Goal: Task Accomplishment & Management: Manage account settings

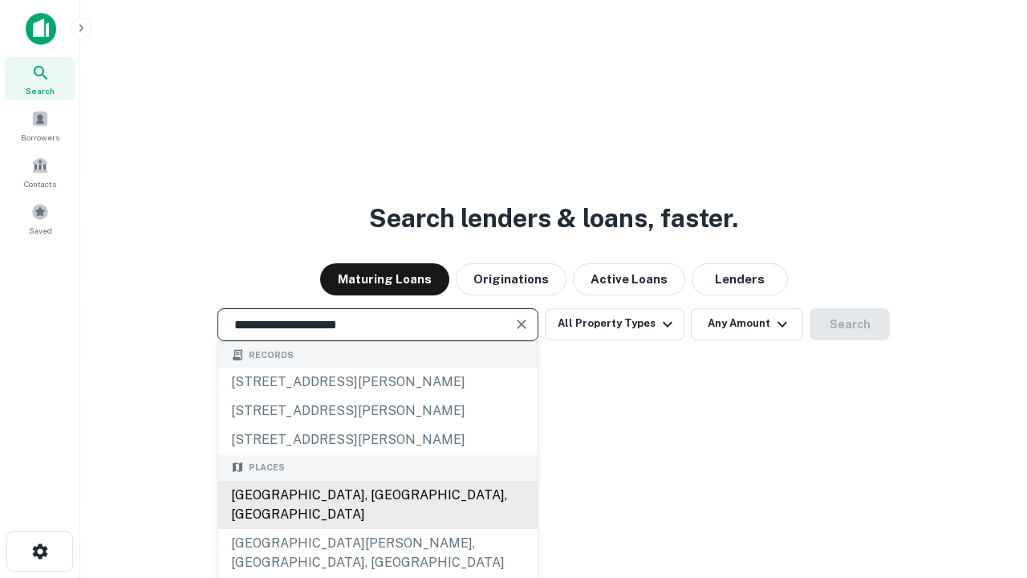
click at [377, 529] on div "[GEOGRAPHIC_DATA], [GEOGRAPHIC_DATA], [GEOGRAPHIC_DATA]" at bounding box center [377, 505] width 319 height 48
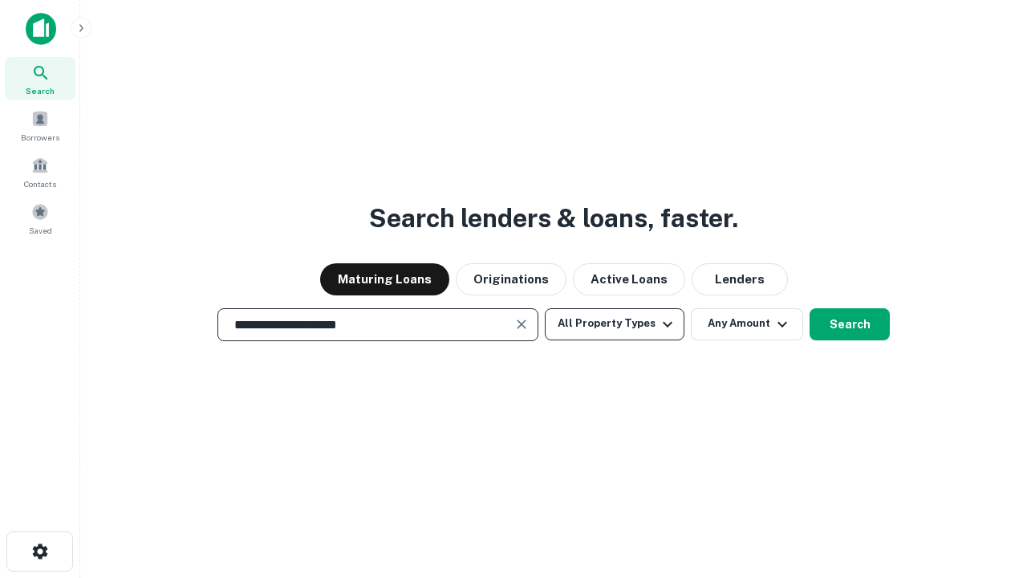
type input "**********"
click at [615, 323] on button "All Property Types" at bounding box center [615, 324] width 140 height 32
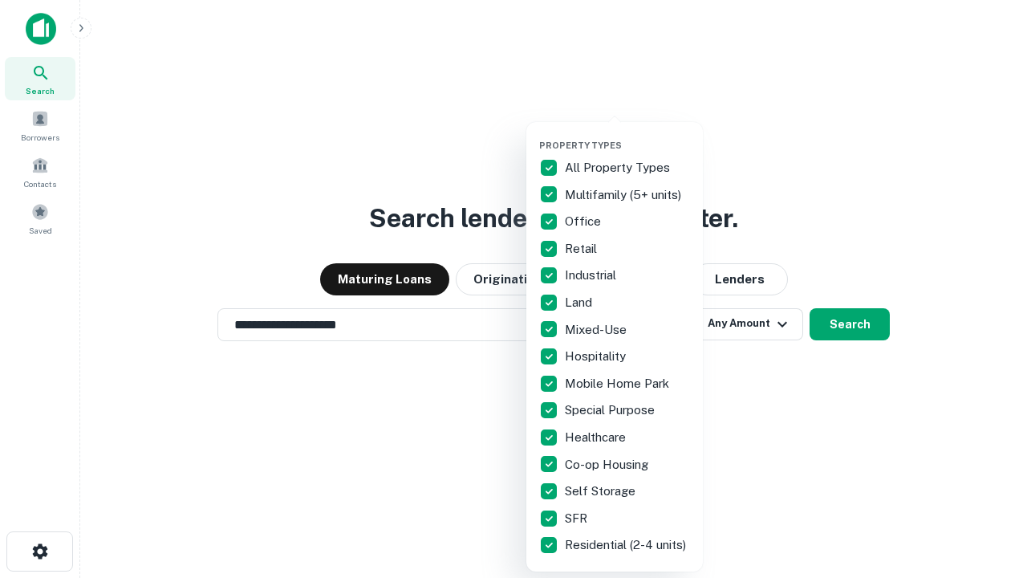
click at [628, 135] on button "button" at bounding box center [627, 135] width 177 height 1
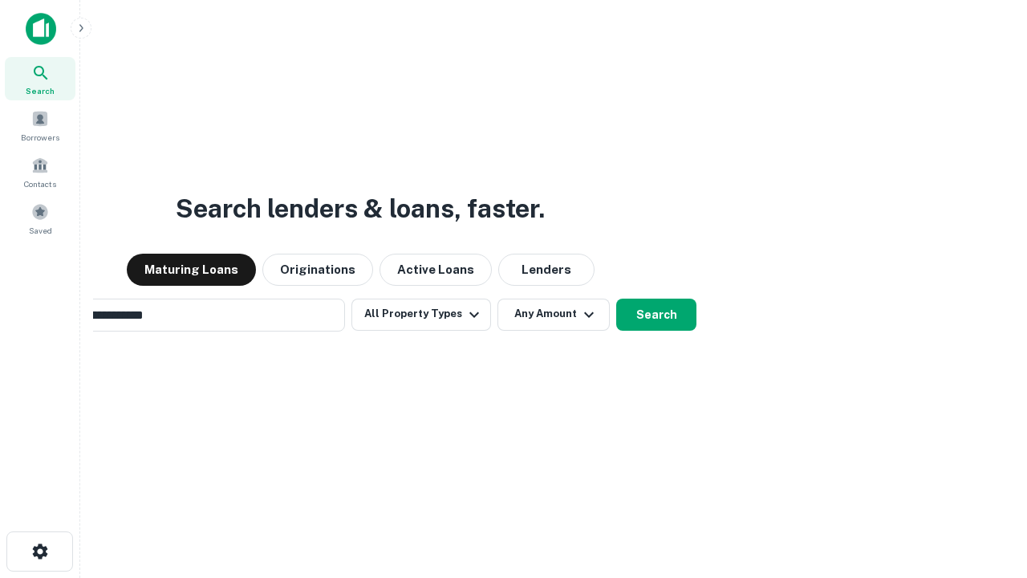
scroll to position [25, 0]
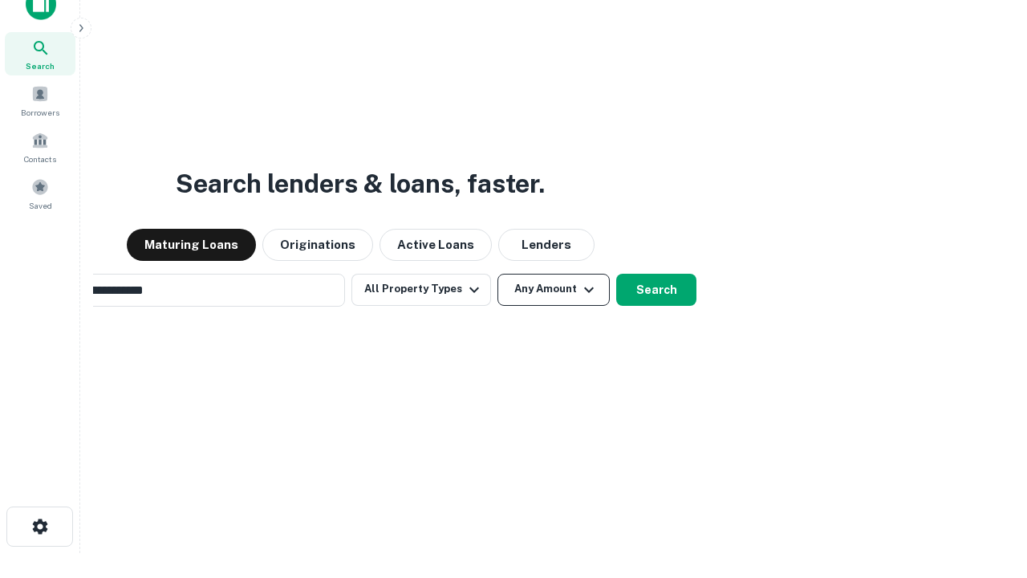
click at [498, 274] on button "Any Amount" at bounding box center [554, 290] width 112 height 32
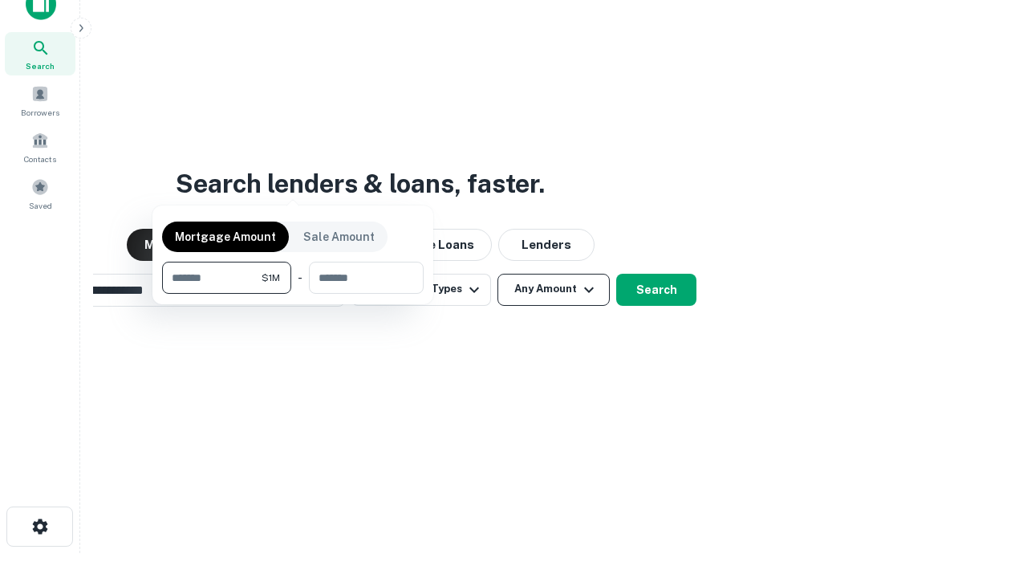
scroll to position [26, 0]
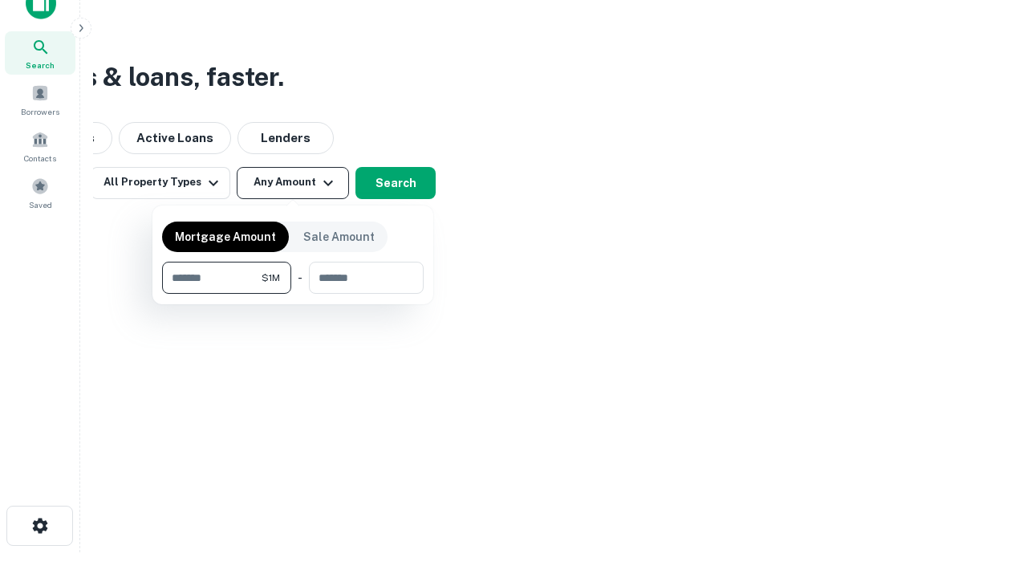
type input "*******"
click at [293, 294] on button "button" at bounding box center [293, 294] width 262 height 1
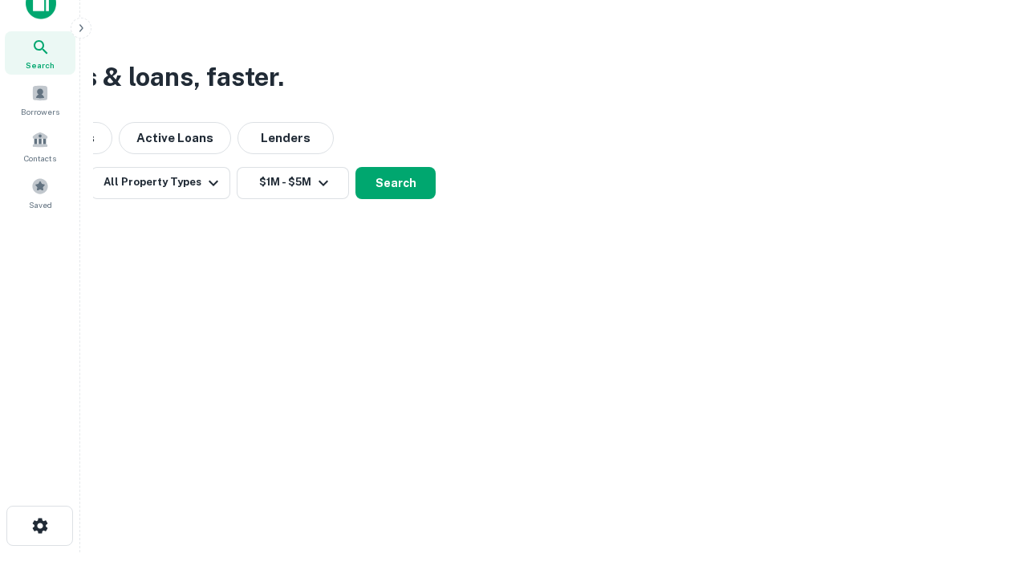
scroll to position [25, 0]
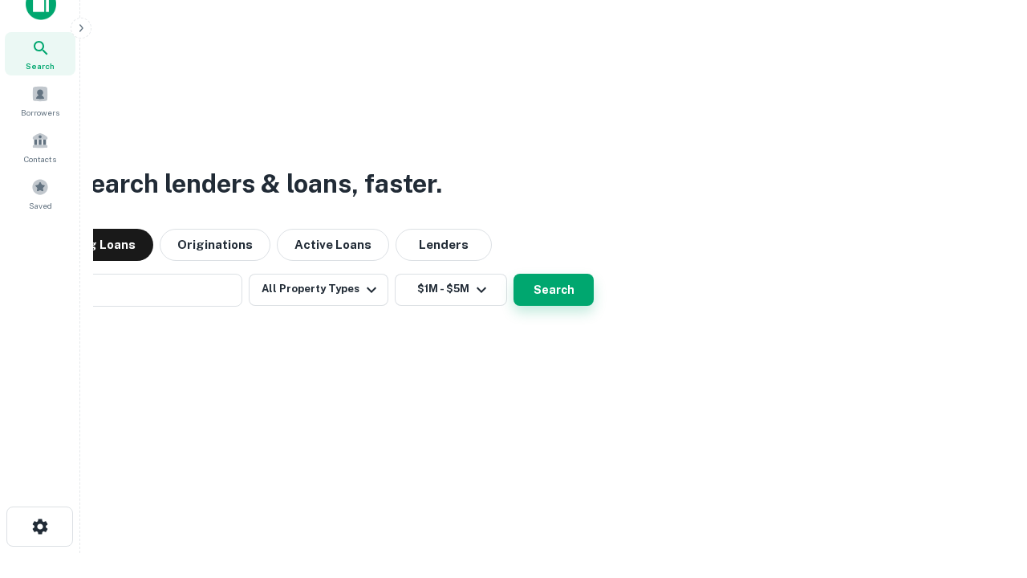
click at [514, 274] on button "Search" at bounding box center [554, 290] width 80 height 32
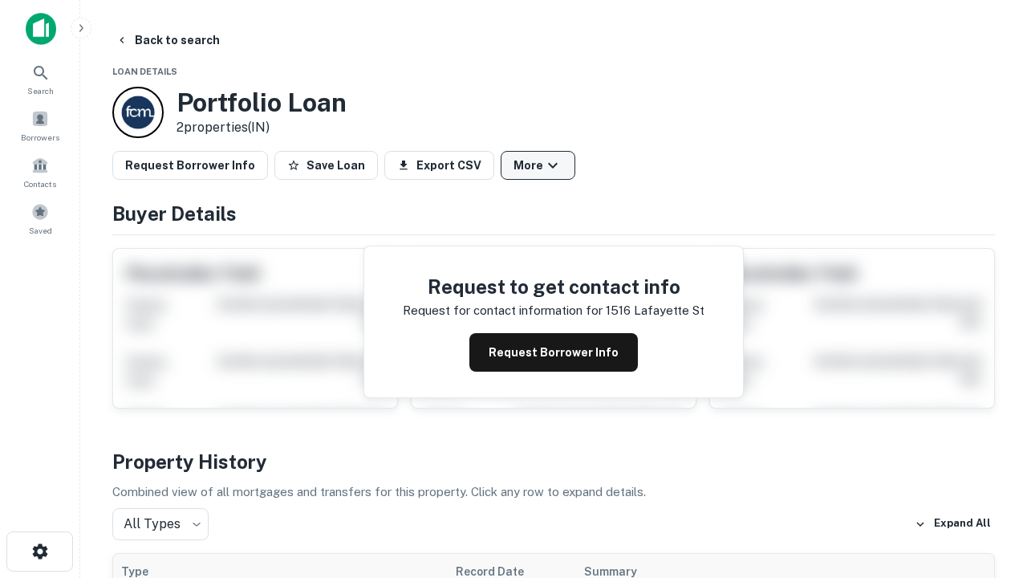
click at [538, 165] on button "More" at bounding box center [538, 165] width 75 height 29
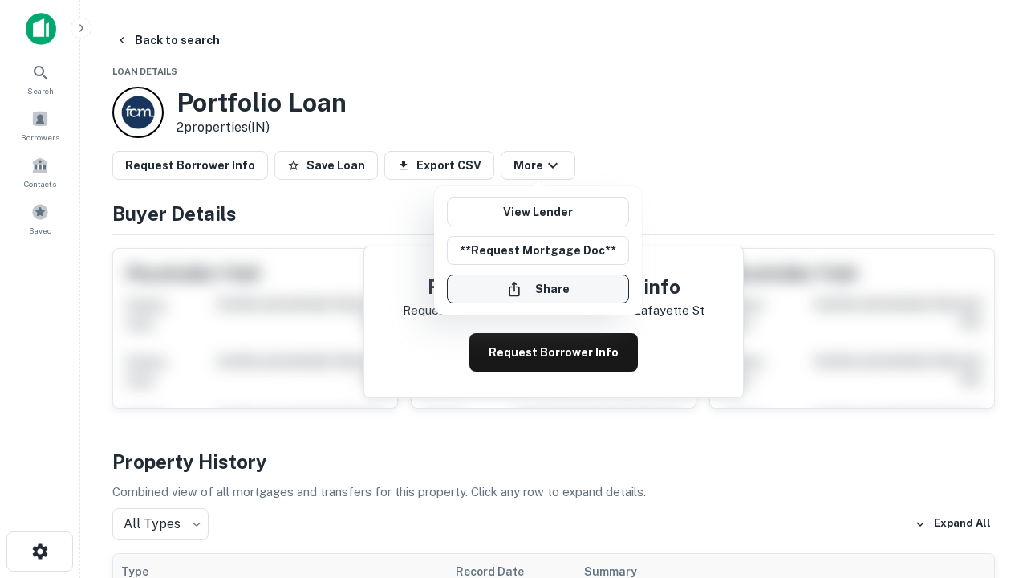
click at [538, 289] on button "Share" at bounding box center [538, 289] width 182 height 29
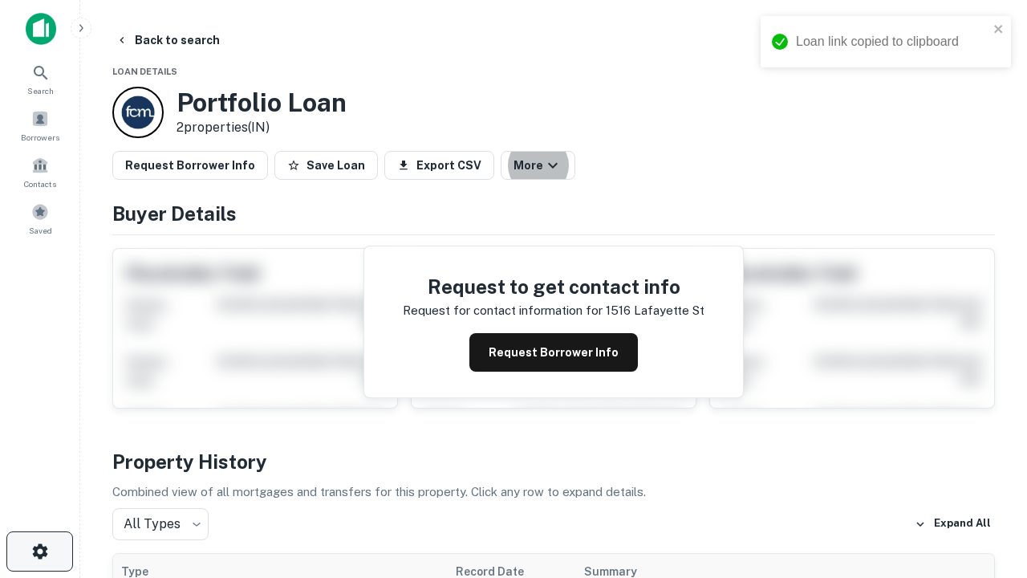
click at [39, 551] on icon "button" at bounding box center [40, 551] width 19 height 19
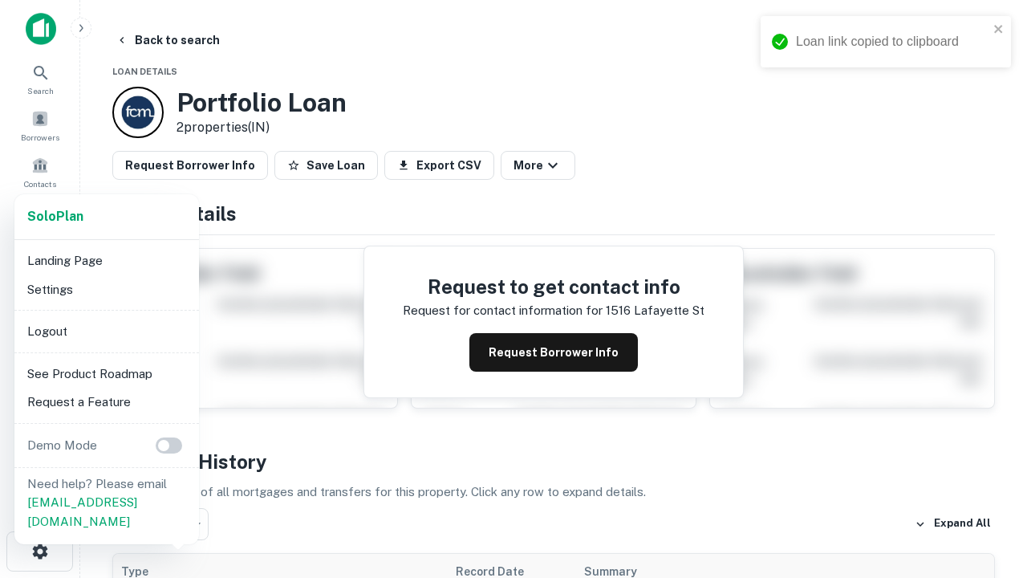
click at [106, 331] on li "Logout" at bounding box center [107, 331] width 172 height 29
